Goal: Find contact information: Obtain details needed to contact an individual or organization

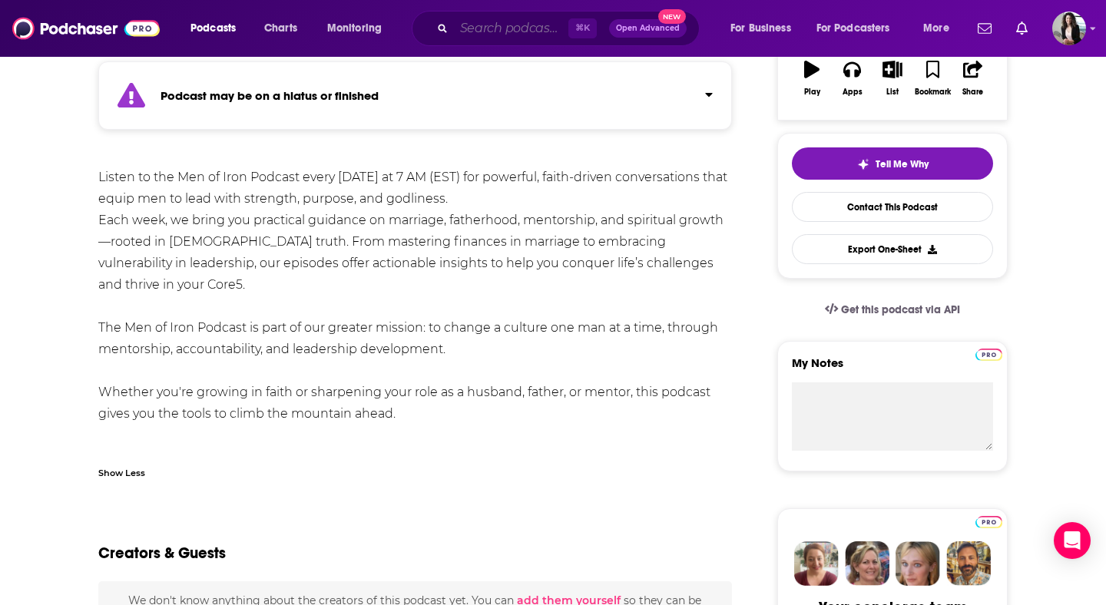
click at [536, 26] on input "Search podcasts, credits, & more..." at bounding box center [511, 28] width 114 height 25
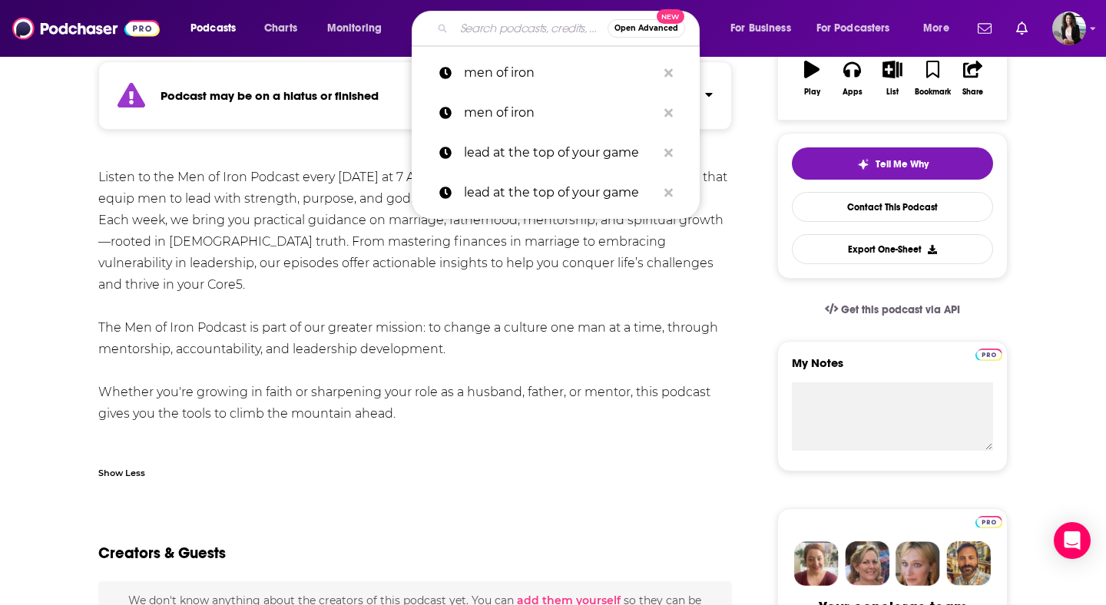
paste input "[PERSON_NAME] Show"
type input "[PERSON_NAME] Show"
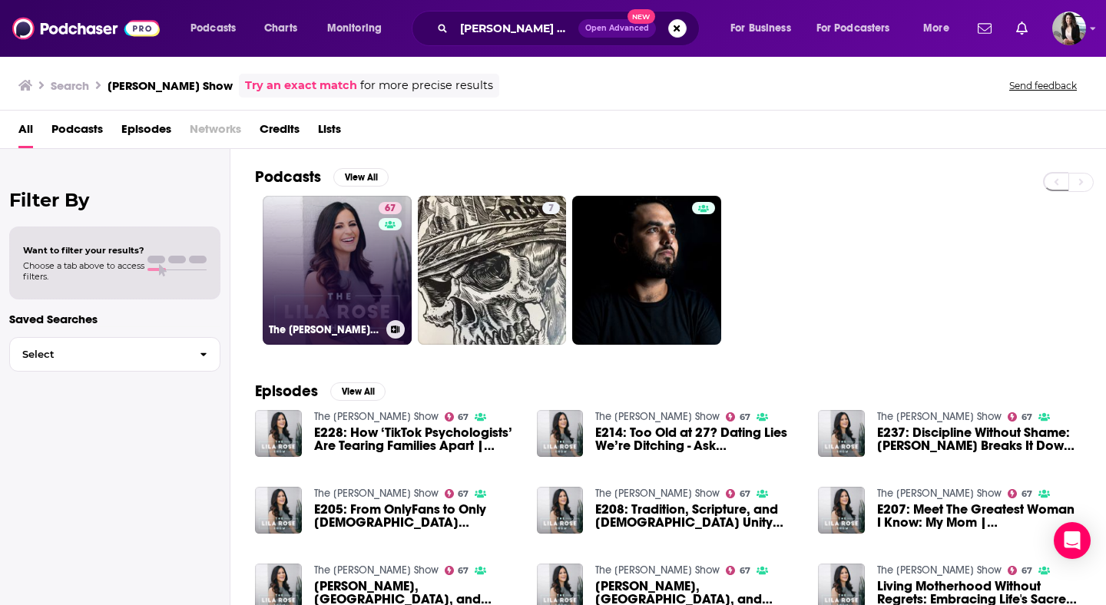
click at [300, 277] on link "67 The [PERSON_NAME] Show" at bounding box center [337, 270] width 149 height 149
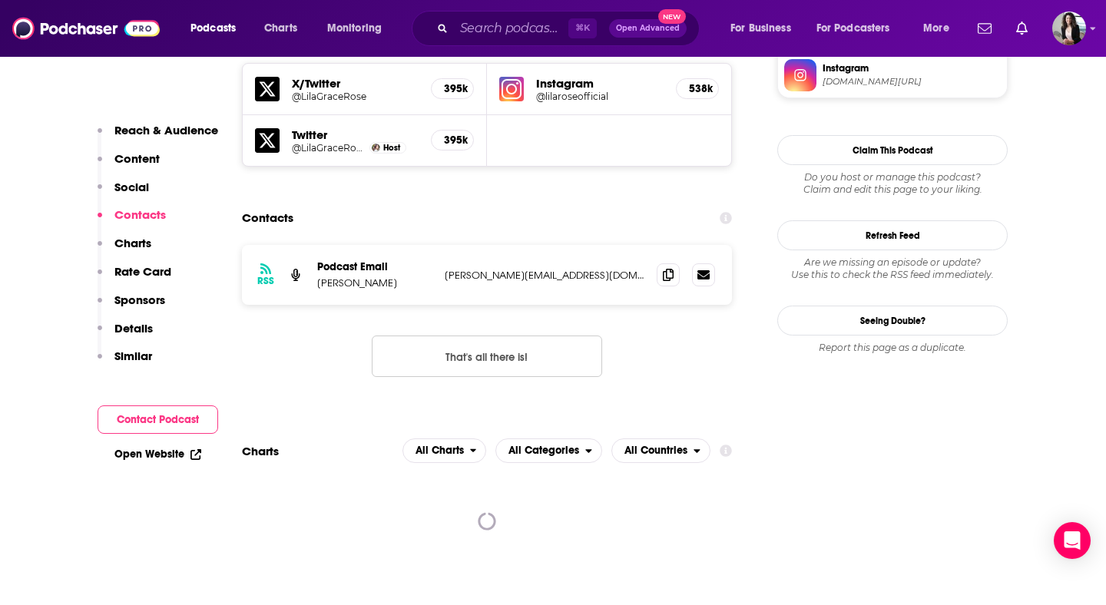
scroll to position [1388, 0]
click at [668, 267] on icon at bounding box center [668, 273] width 11 height 12
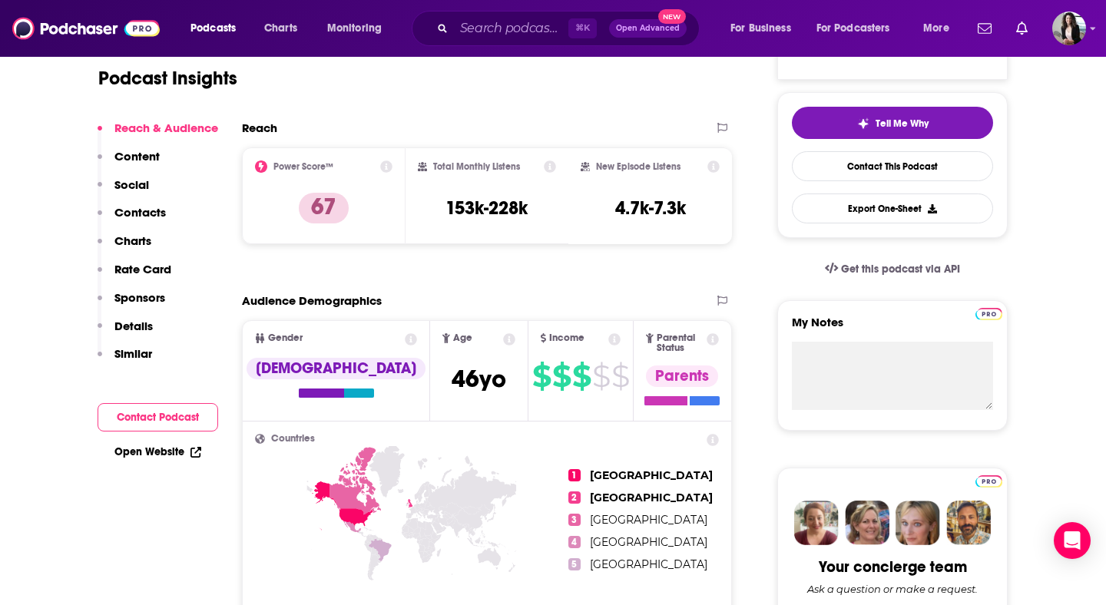
scroll to position [0, 0]
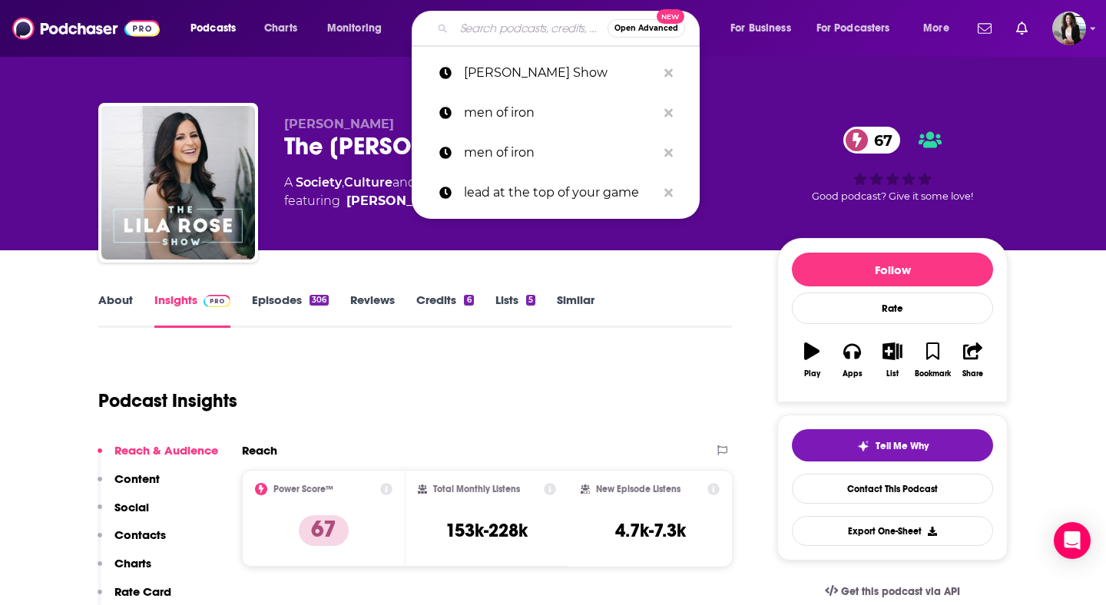
click at [551, 25] on input "Search podcasts, credits, & more..." at bounding box center [531, 28] width 154 height 25
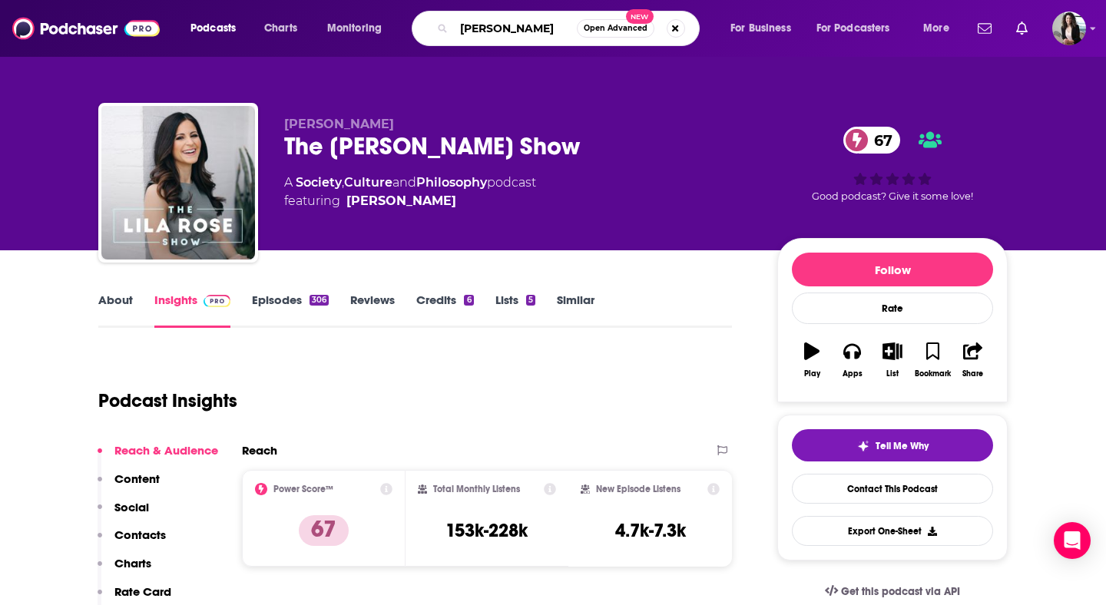
type input "[PERSON_NAME]"
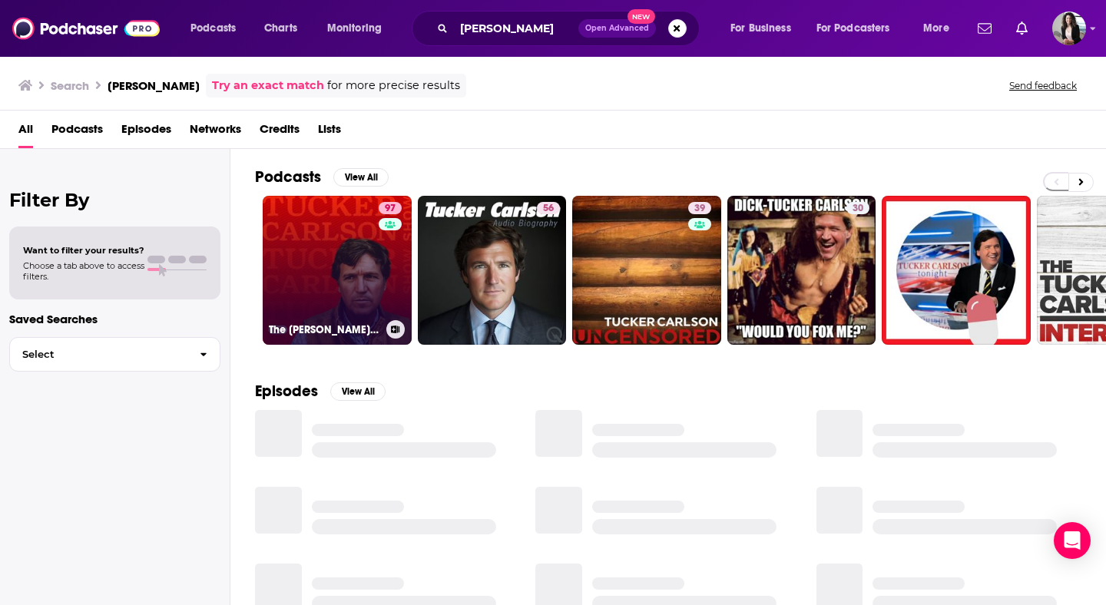
click at [360, 250] on link "97 The [PERSON_NAME] Show" at bounding box center [337, 270] width 149 height 149
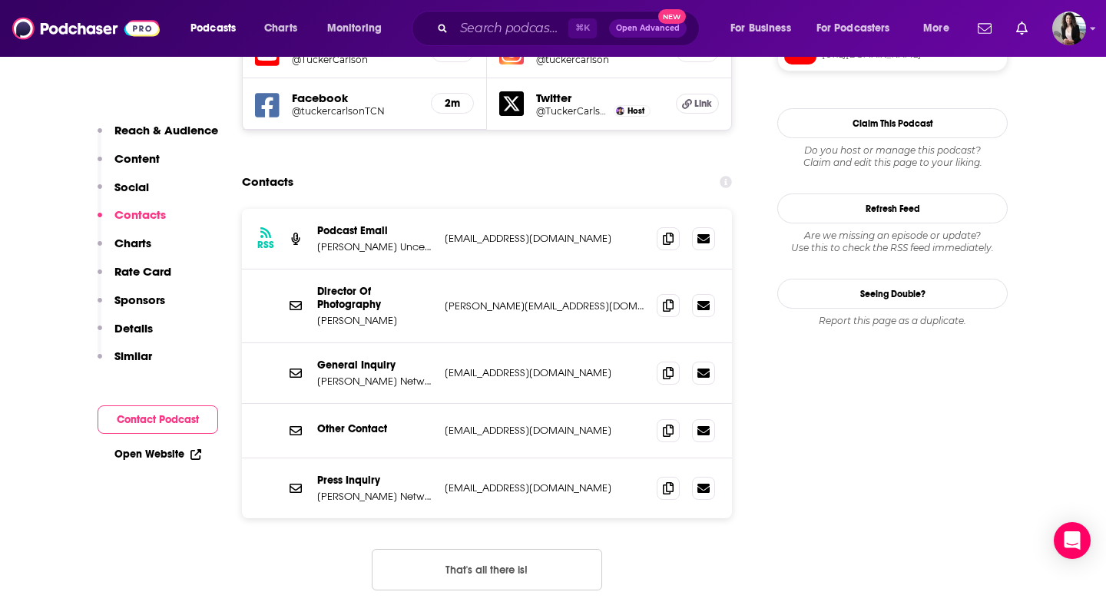
scroll to position [1410, 0]
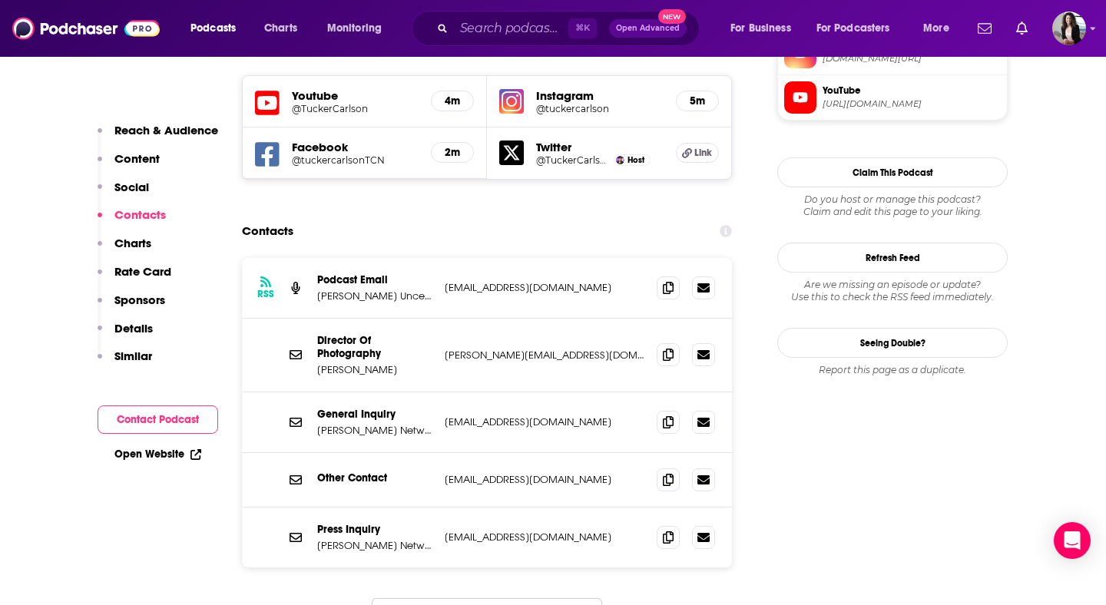
drag, startPoint x: 585, startPoint y: 202, endPoint x: 439, endPoint y: 201, distance: 146.0
click at [439, 258] on div "RSS Podcast Email [PERSON_NAME] Uncensored [EMAIL_ADDRESS][DOMAIN_NAME] [EMAIL_…" at bounding box center [487, 288] width 490 height 61
drag, startPoint x: 602, startPoint y: 194, endPoint x: 427, endPoint y: 197, distance: 174.4
click at [0, 0] on div "Podcast Email [PERSON_NAME] Uncensored [EMAIL_ADDRESS][DOMAIN_NAME] [EMAIL_ADDR…" at bounding box center [0, 0] width 0 height 0
click at [359, 363] on p "[PERSON_NAME]" at bounding box center [374, 369] width 115 height 13
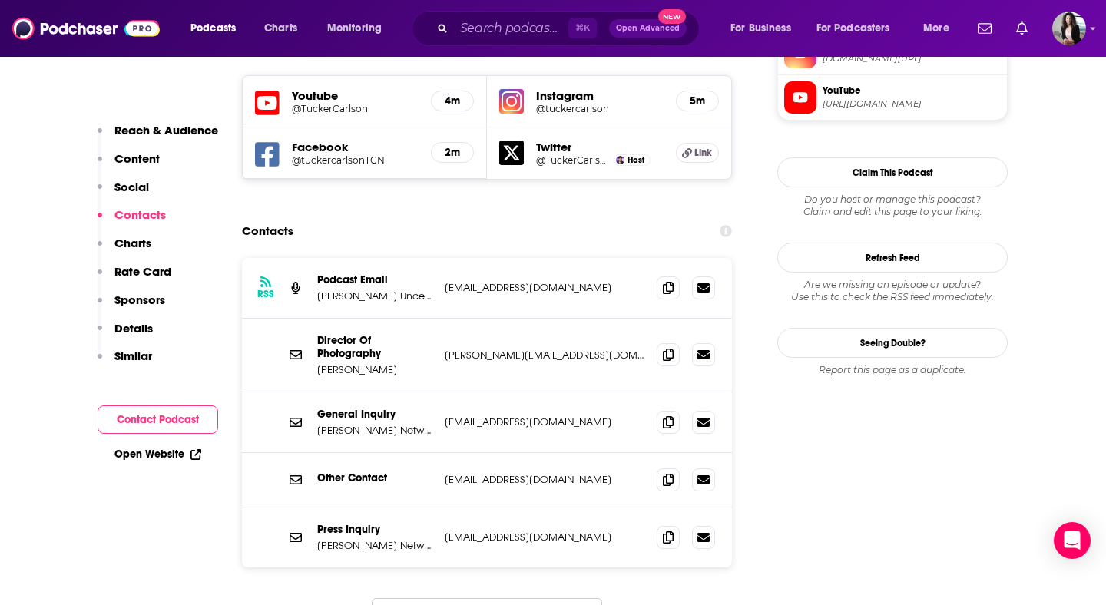
click at [359, 363] on p "[PERSON_NAME]" at bounding box center [374, 369] width 115 height 13
copy p "[PERSON_NAME]"
click at [671, 281] on icon at bounding box center [668, 287] width 11 height 12
click at [675, 410] on span at bounding box center [668, 421] width 23 height 23
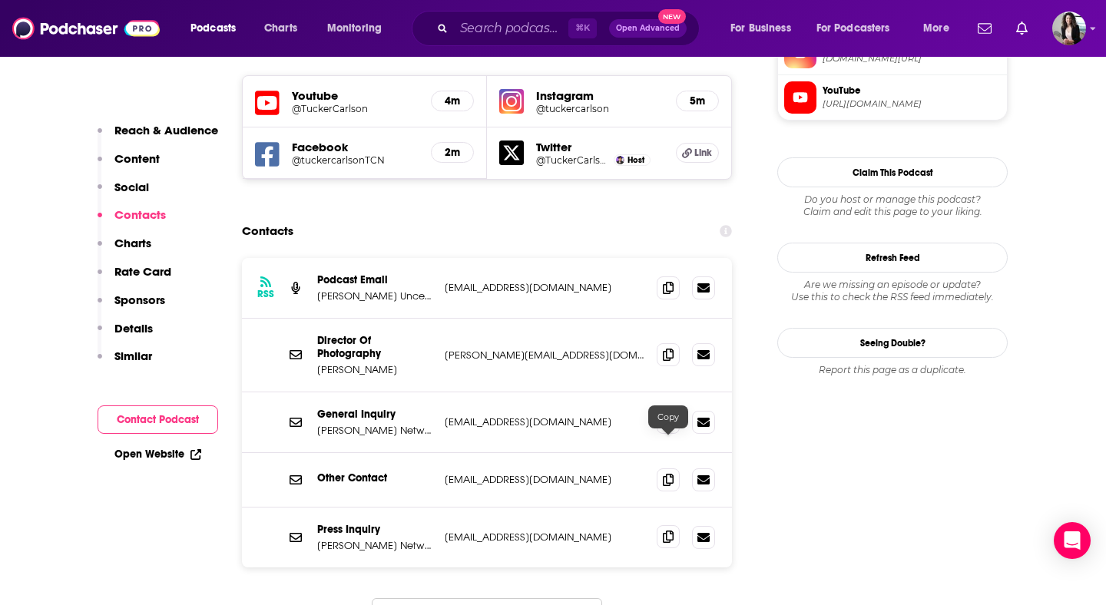
click at [663, 525] on span at bounding box center [668, 536] width 23 height 23
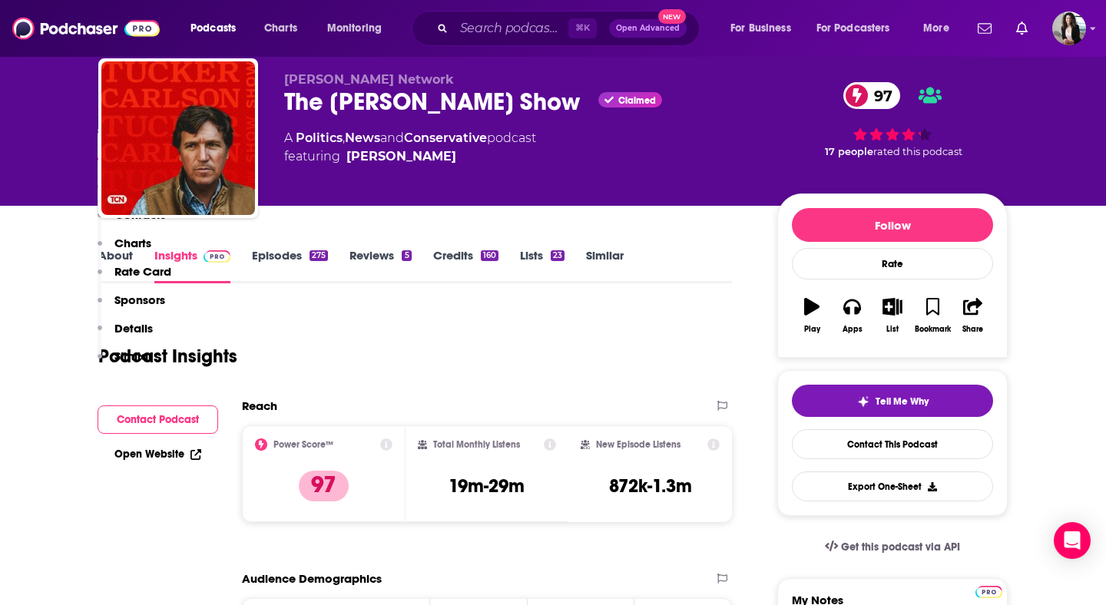
scroll to position [0, 0]
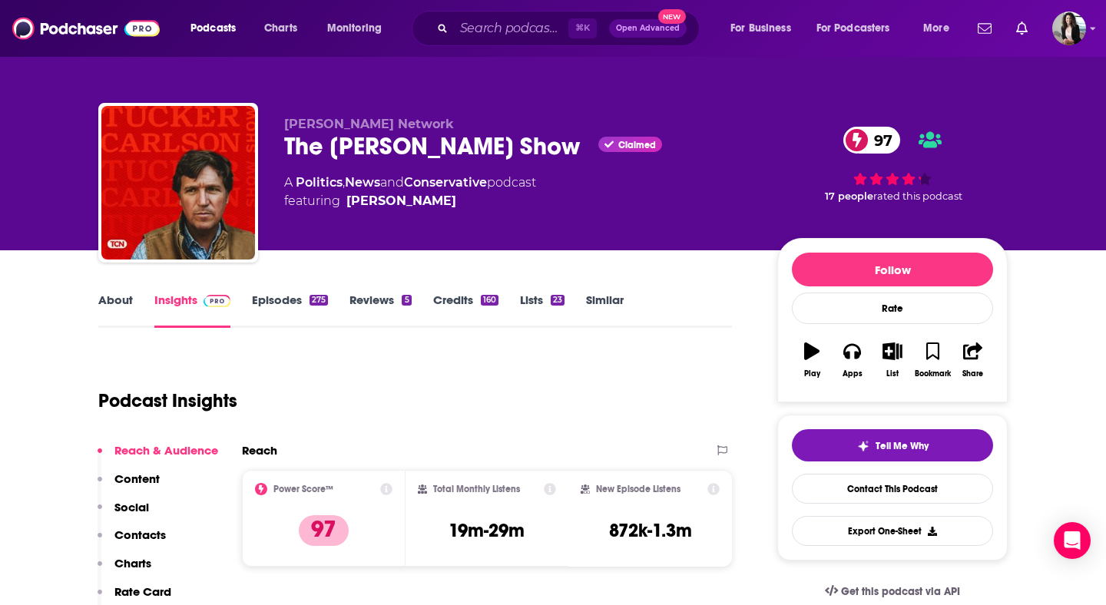
click at [273, 308] on link "Episodes 275" at bounding box center [290, 310] width 76 height 35
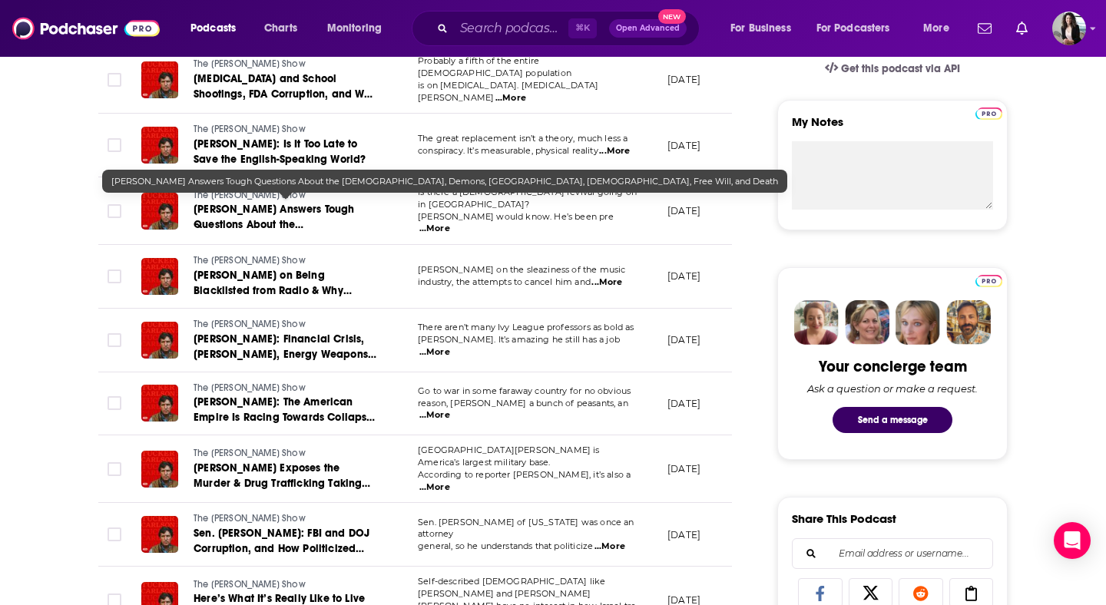
scroll to position [592, 0]
